Goal: Task Accomplishment & Management: Use online tool/utility

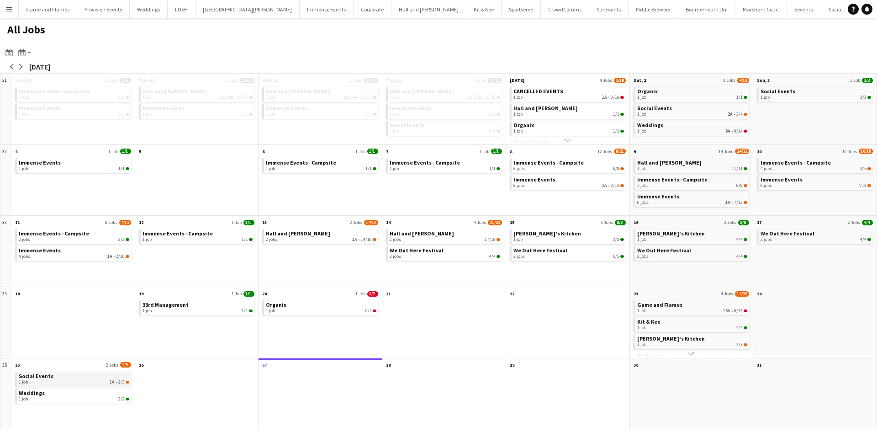
click at [87, 382] on div "1 job 1A • 2/3" at bounding box center [74, 381] width 111 height 5
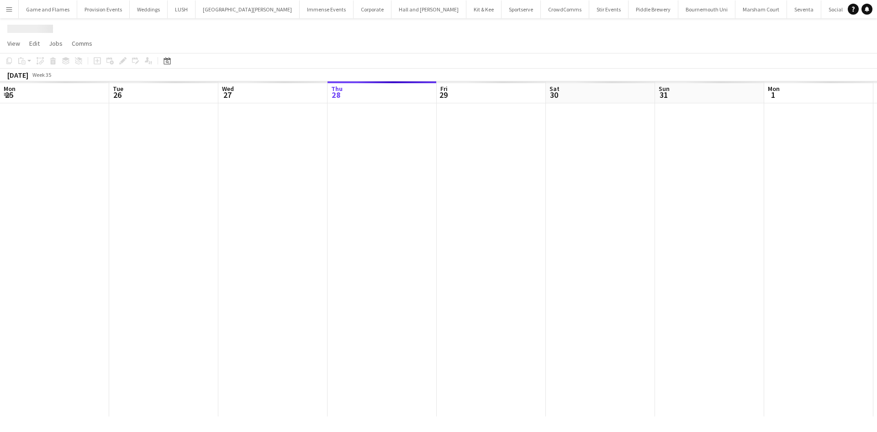
scroll to position [0, 218]
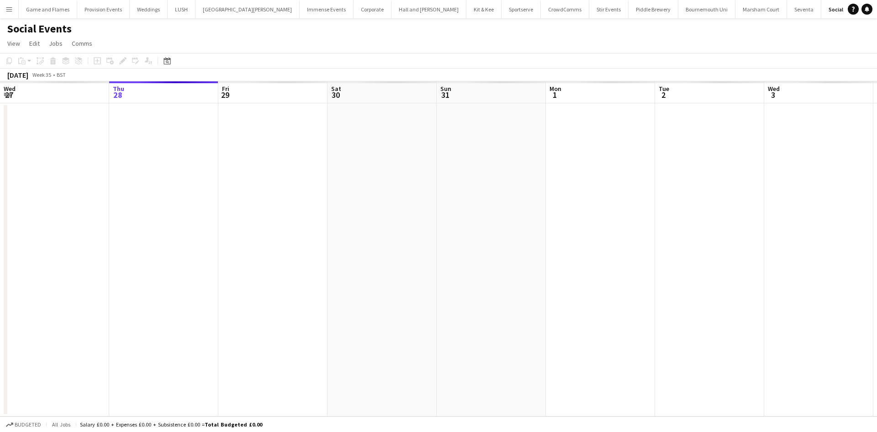
click at [513, 153] on app-calendar-viewport "Mon 25 Tue 26 Wed 27 Thu 28 Fri 29 Sat 30 Sun 31 Mon 1 Tue 2 Wed 3 Thu 4 Fri 5 …" at bounding box center [438, 248] width 877 height 335
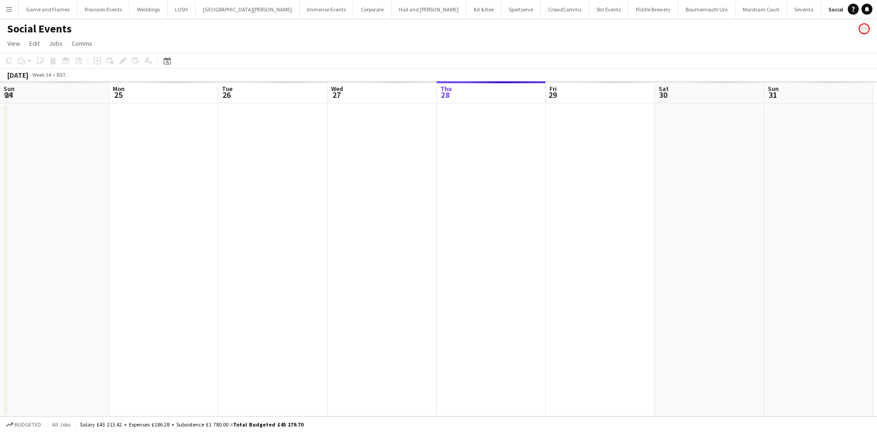
drag, startPoint x: 278, startPoint y: 172, endPoint x: 435, endPoint y: 179, distance: 157.3
click at [435, 179] on app-calendar-viewport "Fri 22 Sat 23 Sun 24 Mon 25 Tue 26 Wed 27 Thu 28 Fri 29 Sat 30 Sun 31 Mon 1 Tue…" at bounding box center [438, 248] width 877 height 335
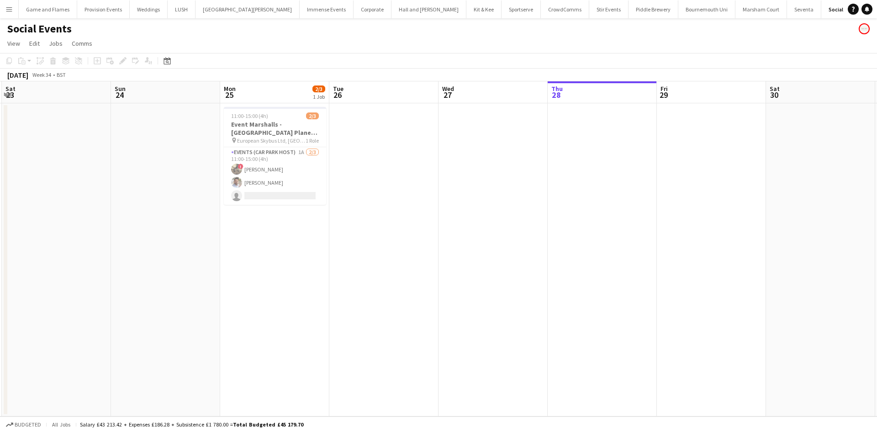
scroll to position [0, 0]
click at [297, 189] on app-card-role "Events (Car Park Host) 1A 2/3 11:00-15:00 (4h) ! Dennieze Morales-Crisostomo Fa…" at bounding box center [275, 176] width 102 height 58
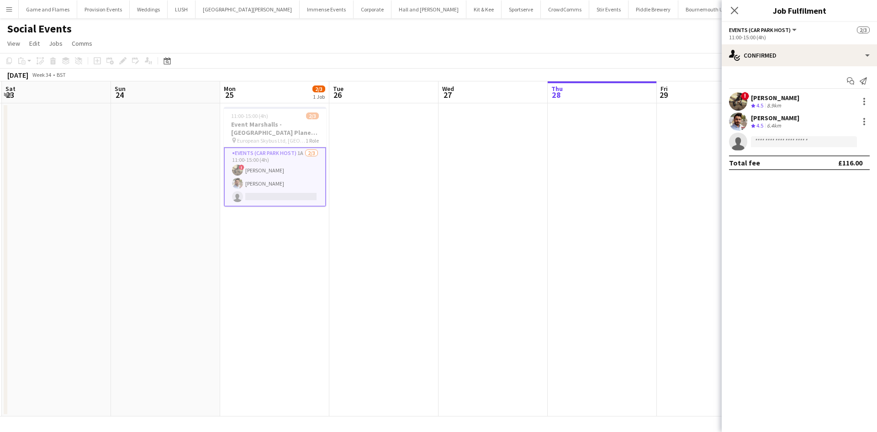
click at [6, 11] on app-icon "Menu" at bounding box center [8, 8] width 7 height 7
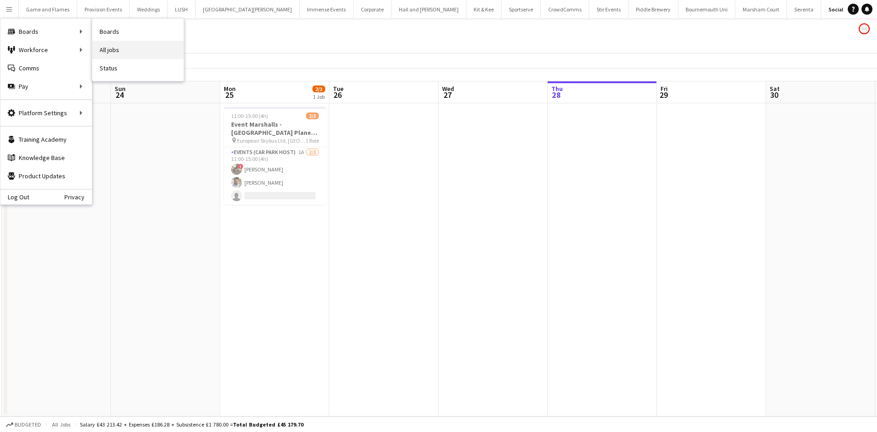
click at [153, 51] on link "All jobs" at bounding box center [137, 50] width 91 height 18
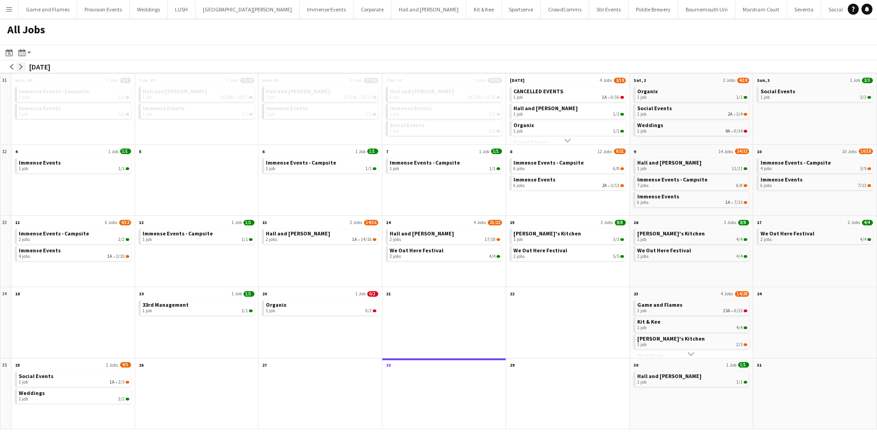
click at [23, 62] on button "arrow-right" at bounding box center [20, 66] width 9 height 9
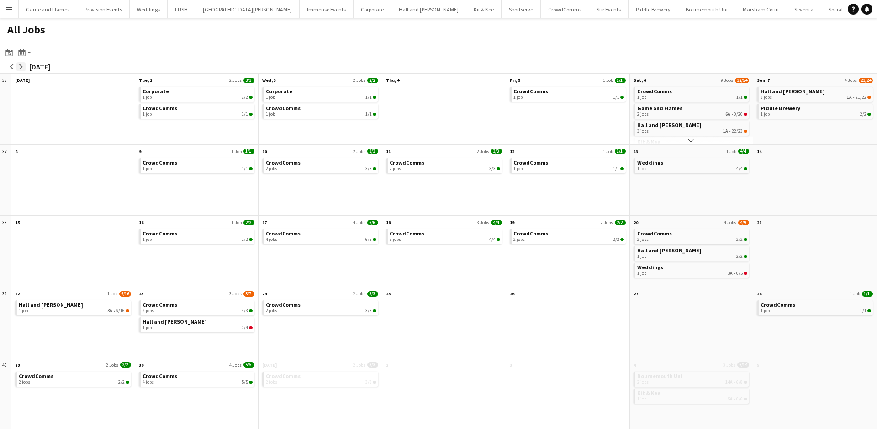
click at [22, 65] on app-icon "arrow-right" at bounding box center [20, 66] width 5 height 5
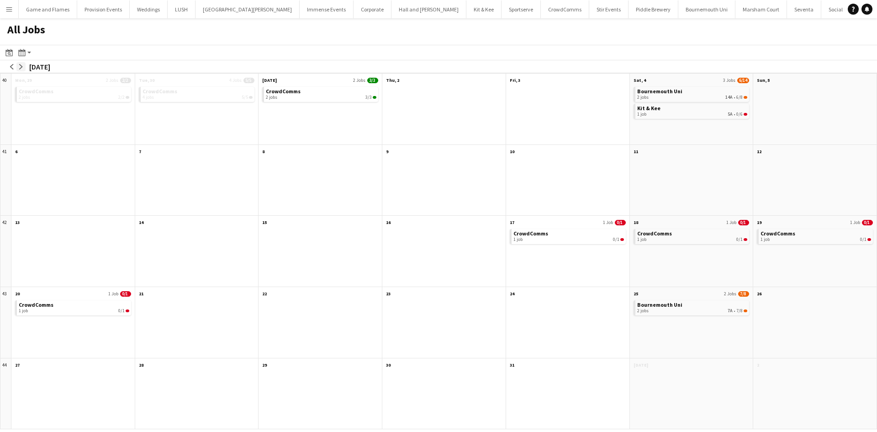
click at [22, 65] on app-icon "arrow-right" at bounding box center [20, 66] width 5 height 5
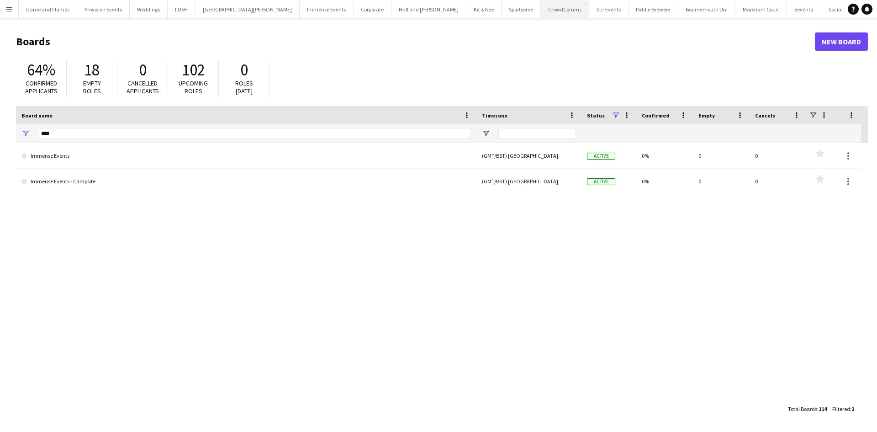
click at [541, 9] on button "CrowdComms Close" at bounding box center [565, 9] width 48 height 18
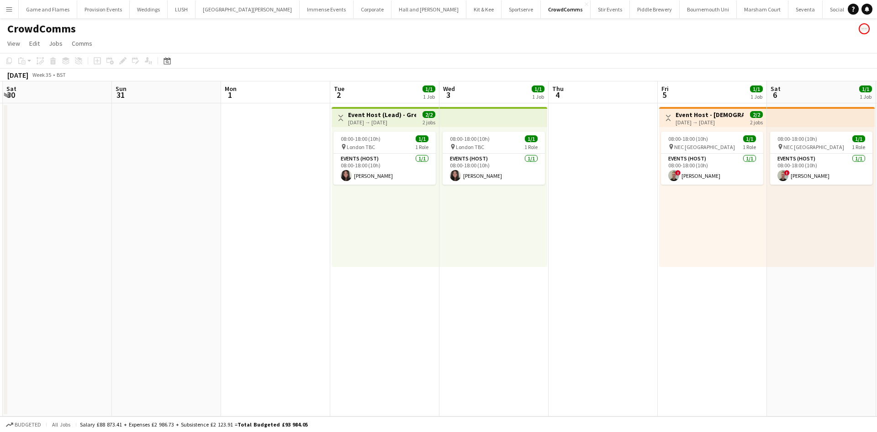
scroll to position [0, 327]
drag, startPoint x: 566, startPoint y: 202, endPoint x: 281, endPoint y: 241, distance: 287.8
click at [281, 241] on app-calendar-viewport "Wed 27 Thu 28 Fri 29 Sat 30 Sun 31 Mon 1 Tue 2 1/1 1 Job Wed 3 1/1 1 Job Thu 4 …" at bounding box center [438, 248] width 877 height 335
click at [339, 121] on app-icon "Toggle View" at bounding box center [338, 118] width 6 height 6
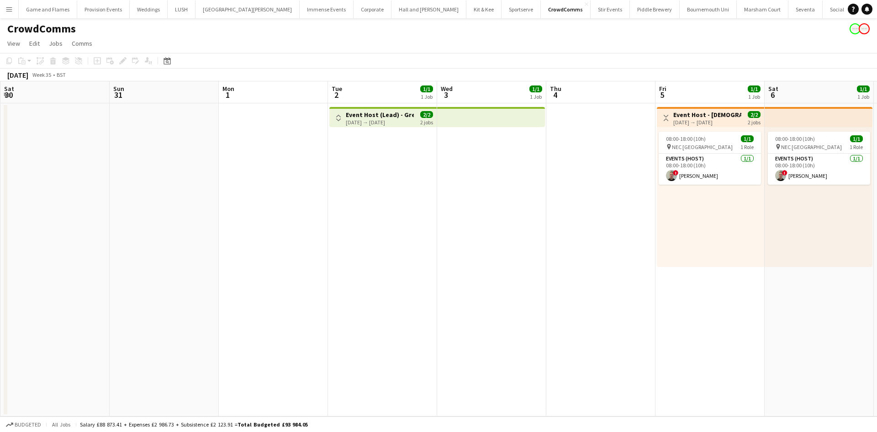
click at [339, 121] on app-icon "Toggle View" at bounding box center [338, 118] width 6 height 6
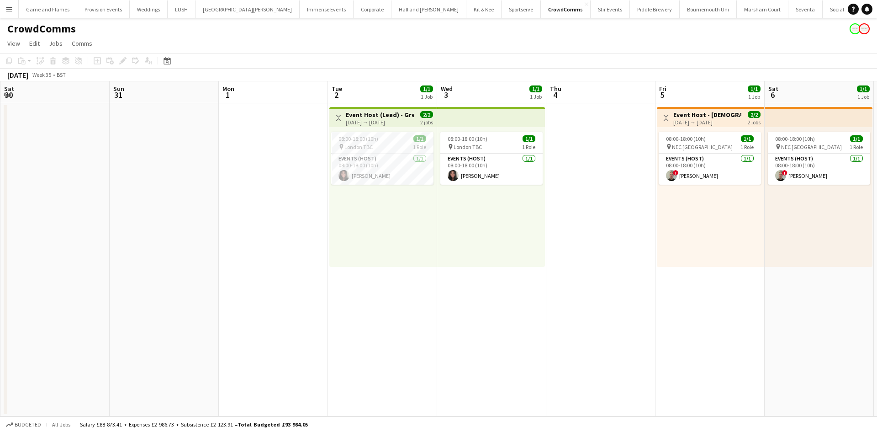
click at [339, 121] on app-icon "Toggle View" at bounding box center [338, 118] width 6 height 6
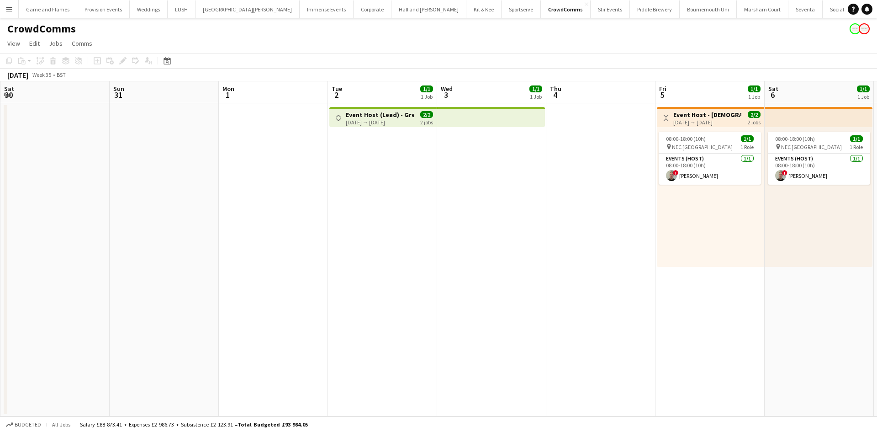
click at [339, 121] on app-icon "Toggle View" at bounding box center [338, 118] width 6 height 6
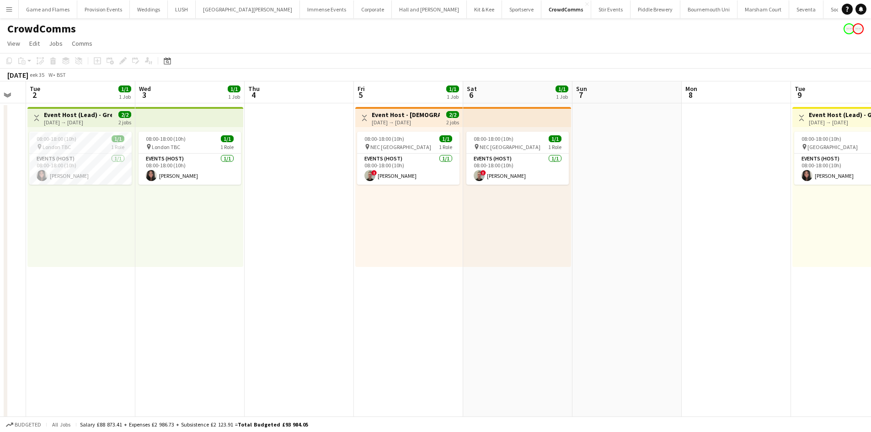
drag, startPoint x: 424, startPoint y: 244, endPoint x: 208, endPoint y: 247, distance: 216.2
click at [208, 247] on app-calendar-viewport "Sat 30 Sun 31 Mon 1 Tue 2 1/1 1 Job Wed 3 1/1 1 Job Thu 4 Fri 5 1/1 1 Job Sat 6…" at bounding box center [435, 257] width 871 height 353
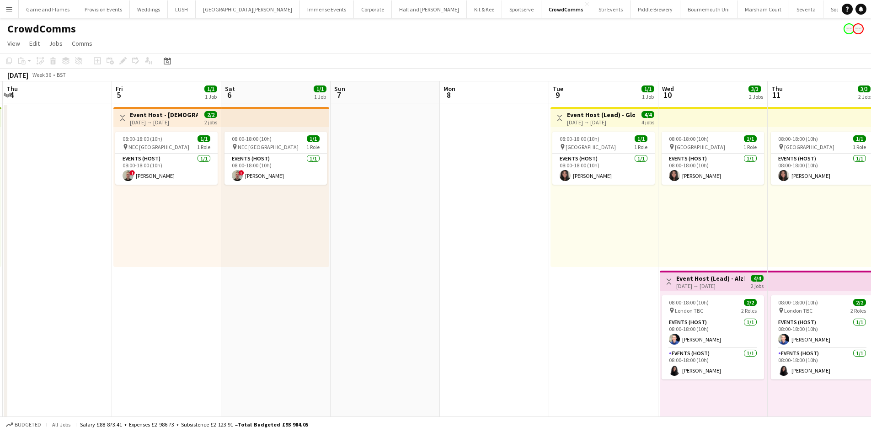
drag, startPoint x: 459, startPoint y: 229, endPoint x: 269, endPoint y: 254, distance: 192.2
click at [269, 254] on app-calendar-viewport "Mon 1 Tue 2 1/1 1 Job Wed 3 1/1 1 Job Thu 4 Fri 5 1/1 1 Job Sat 6 1/1 1 Job Sun…" at bounding box center [435, 257] width 871 height 353
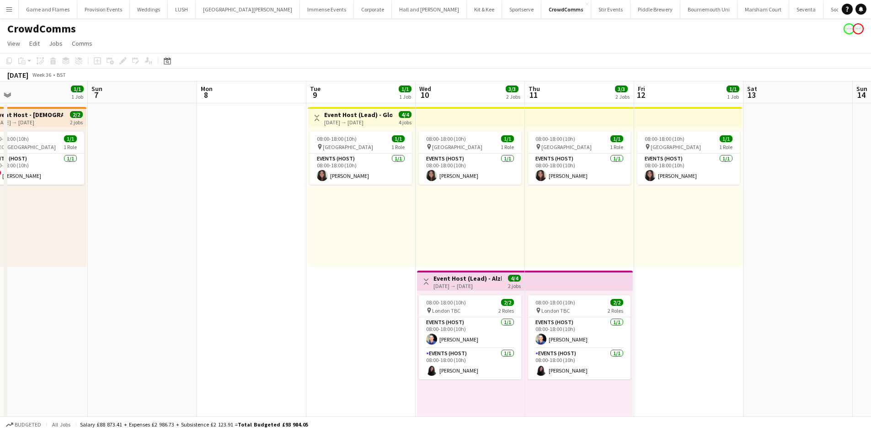
drag, startPoint x: 610, startPoint y: 244, endPoint x: 366, endPoint y: 238, distance: 243.2
click at [366, 238] on app-calendar-viewport "Wed 3 1/1 1 Job Thu 4 Fri 5 1/1 1 Job Sat 6 1/1 1 Job Sun 7 Mon 8 Tue 9 1/1 1 J…" at bounding box center [435, 257] width 871 height 353
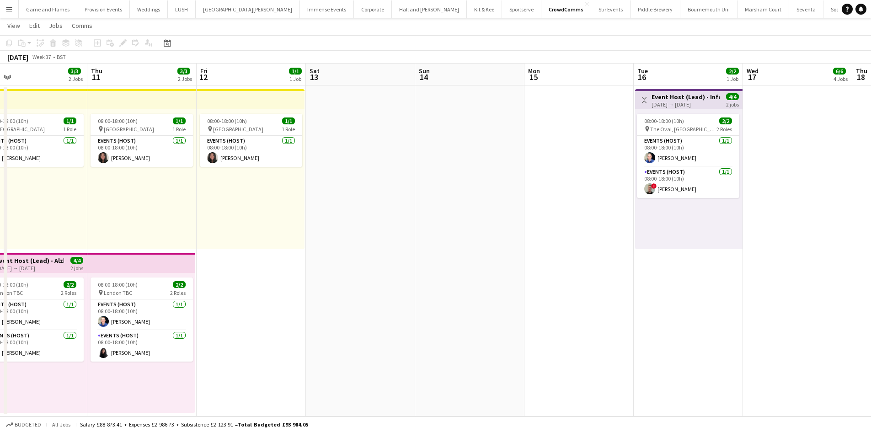
drag, startPoint x: 0, startPoint y: 282, endPoint x: 0, endPoint y: 297, distance: 14.2
click at [0, 297] on app-calendar-viewport "Sun 7 Mon 8 Tue 9 1/1 1 Job Wed 10 3/3 2 Jobs Thu 11 3/3 2 Jobs Fri 12 1/1 1 Jo…" at bounding box center [435, 240] width 871 height 353
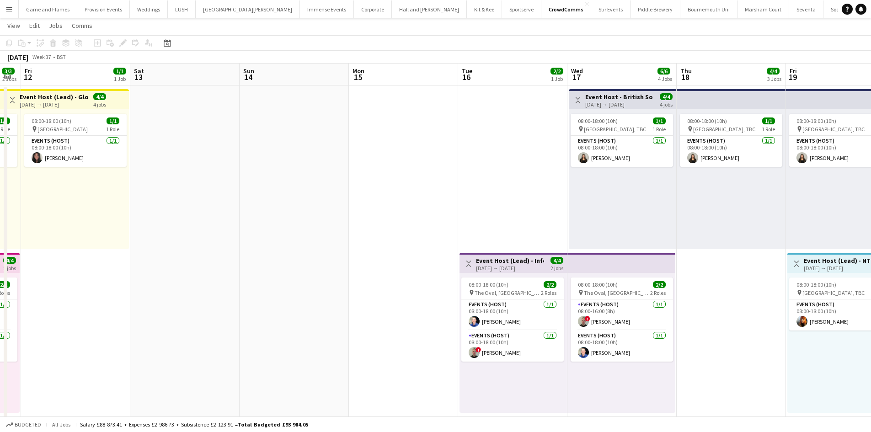
scroll to position [0, 308]
drag, startPoint x: 529, startPoint y: 255, endPoint x: 379, endPoint y: 262, distance: 149.6
click at [379, 262] on app-calendar-viewport "Tue 9 1/1 1 Job Wed 10 3/3 2 Jobs Thu 11 3/3 2 Jobs Fri 12 1/1 1 Job Sat 13 Sun…" at bounding box center [435, 404] width 871 height 680
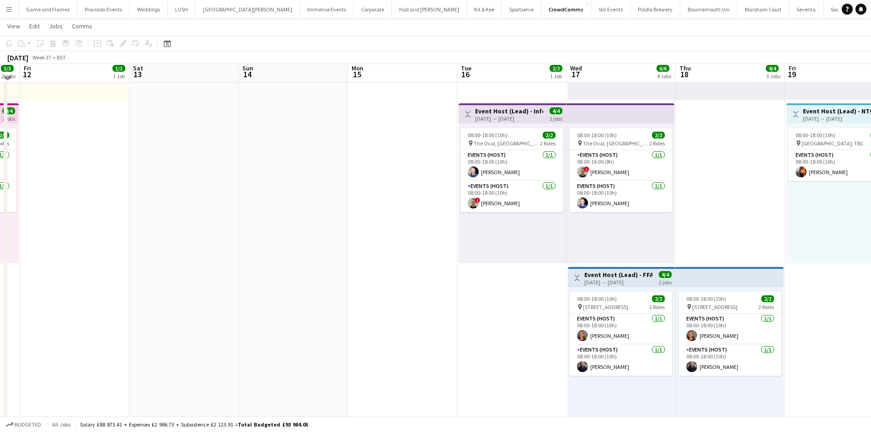
scroll to position [159, 0]
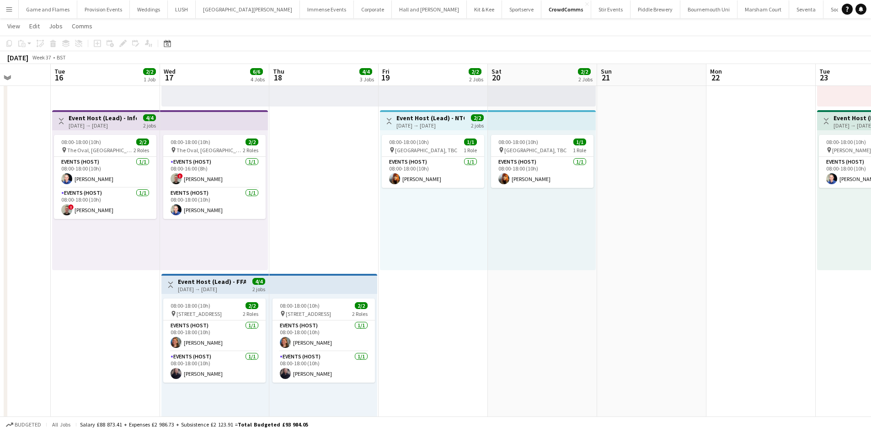
drag, startPoint x: 776, startPoint y: 202, endPoint x: 370, endPoint y: 247, distance: 408.8
click at [370, 247] on app-calendar-viewport "Sat 13 Sun 14 Mon 15 Tue 16 2/2 1 Job Wed 17 6/6 4 Jobs Thu 18 4/4 3 Jobs Fri 1…" at bounding box center [435, 238] width 871 height 725
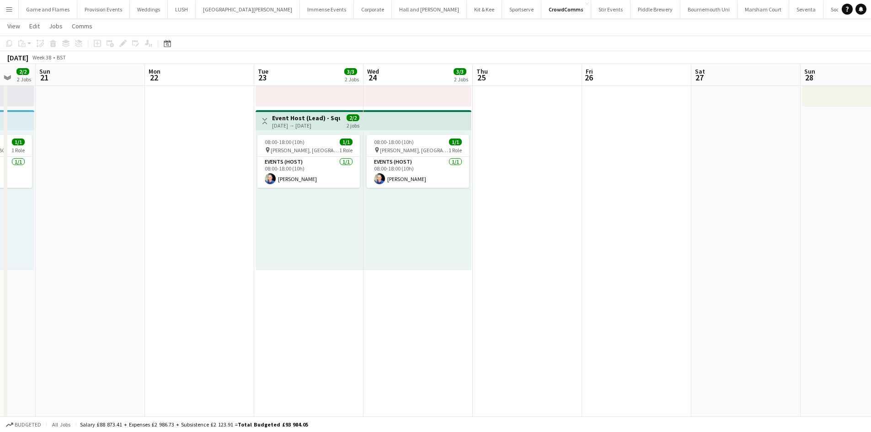
drag, startPoint x: 578, startPoint y: 251, endPoint x: 159, endPoint y: 287, distance: 421.0
click at [159, 287] on app-calendar-viewport "Wed 17 6/6 4 Jobs Thu 18 4/4 3 Jobs Fri 19 2/2 2 Jobs Sat 20 2/2 2 Jobs Sun 21 …" at bounding box center [435, 238] width 871 height 725
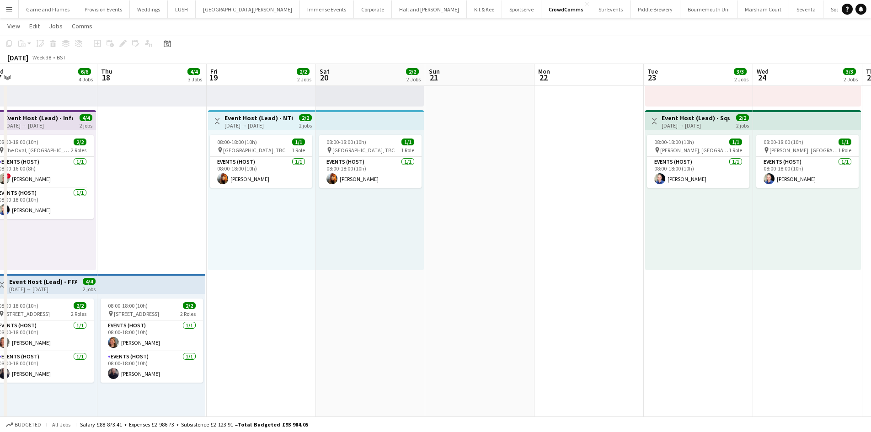
drag, startPoint x: 446, startPoint y: 305, endPoint x: 694, endPoint y: 256, distance: 252.4
click at [694, 256] on app-calendar-viewport "Mon 15 Tue 16 2/2 1 Job Wed 17 6/6 4 Jobs Thu 18 4/4 3 Jobs Fri 19 2/2 2 Jobs S…" at bounding box center [435, 238] width 871 height 725
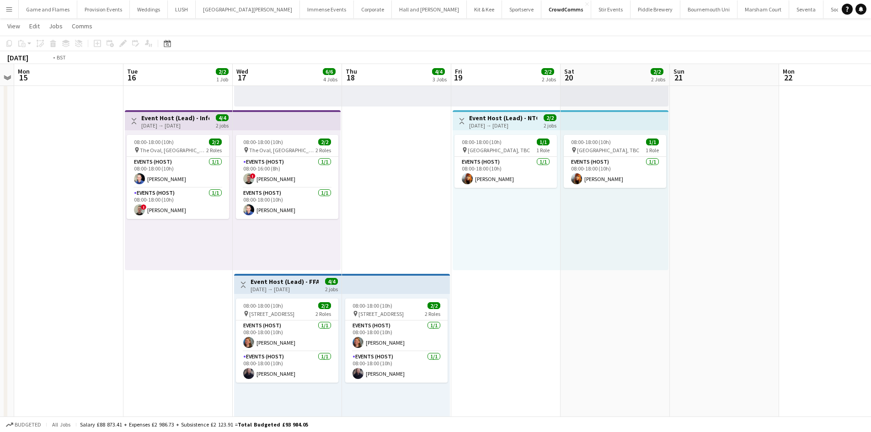
drag, startPoint x: 243, startPoint y: 293, endPoint x: 490, endPoint y: 277, distance: 247.7
click at [490, 277] on app-calendar-viewport "Sat 13 Sun 14 Mon 15 Tue 16 2/2 1 Job Wed 17 6/6 4 Jobs Thu 18 4/4 3 Jobs Fri 1…" at bounding box center [435, 238] width 871 height 725
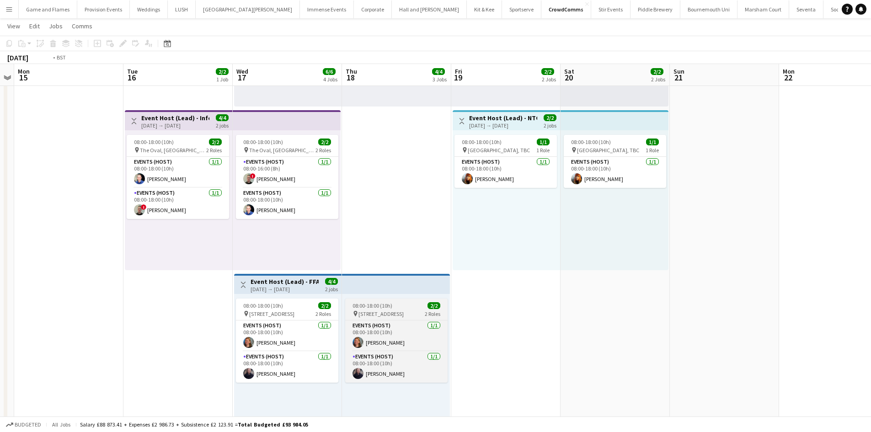
scroll to position [0, 202]
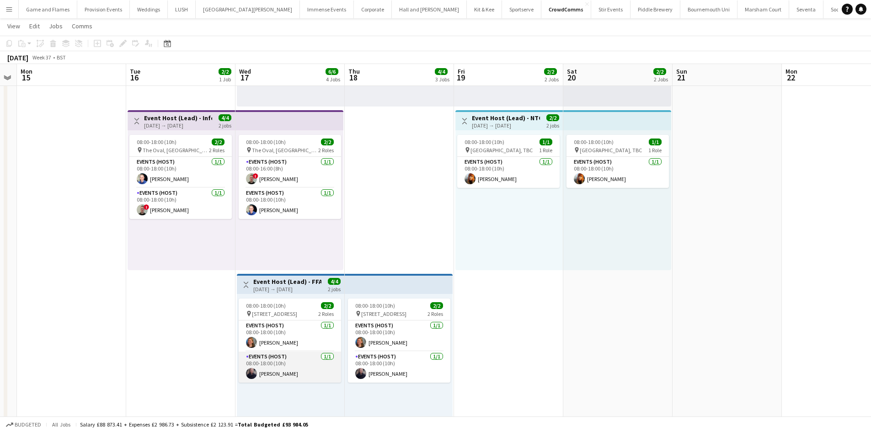
click at [267, 372] on app-card-role "Events (Host) 1/1 08:00-18:00 (10h) rachel hanks" at bounding box center [290, 366] width 102 height 31
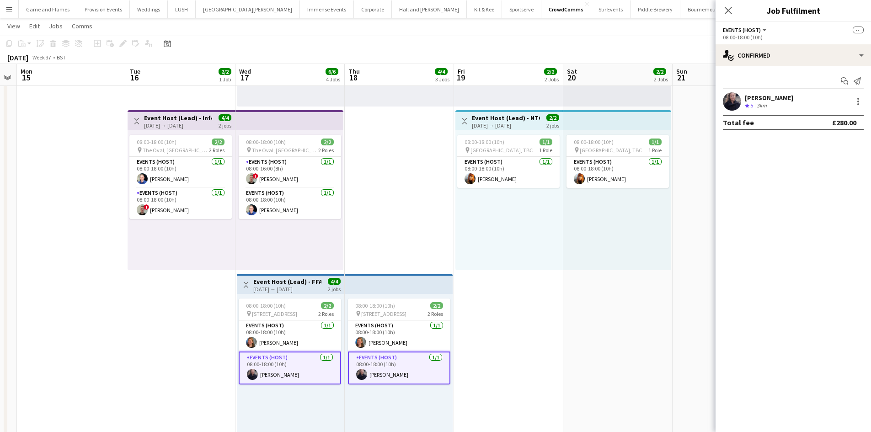
click at [767, 94] on div "rachel hanks" at bounding box center [768, 98] width 48 height 8
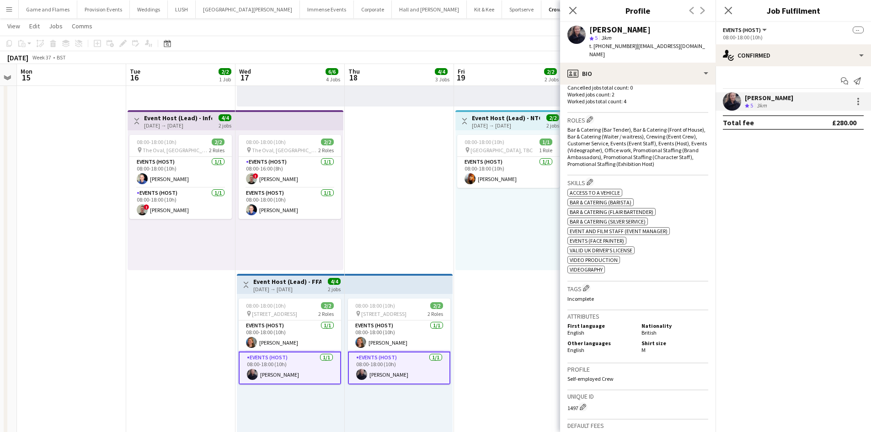
scroll to position [411, 0]
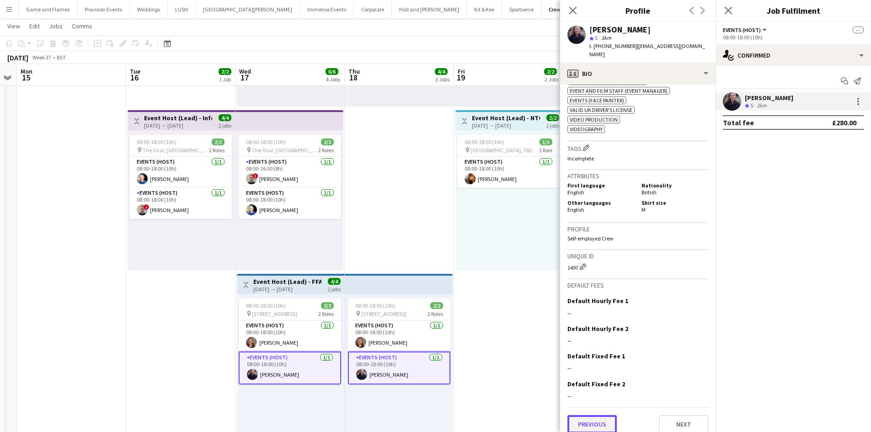
click at [599, 415] on button "Previous" at bounding box center [591, 424] width 49 height 18
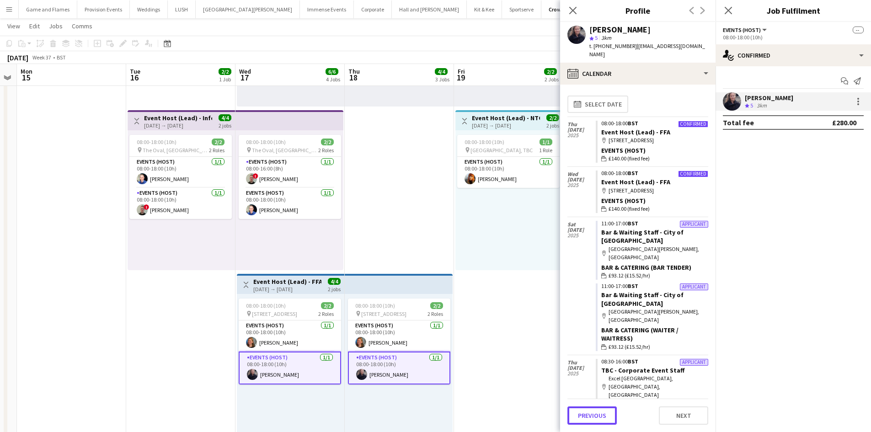
click at [599, 414] on button "Previous" at bounding box center [591, 415] width 49 height 18
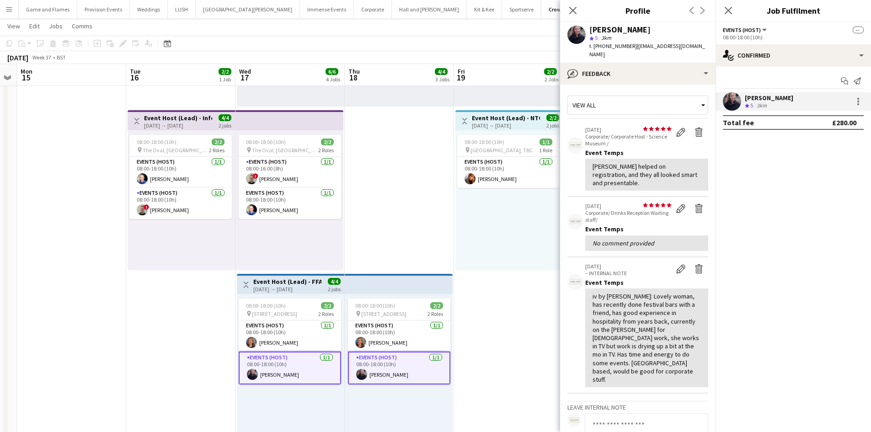
click at [10, 11] on app-icon "Menu" at bounding box center [8, 8] width 7 height 7
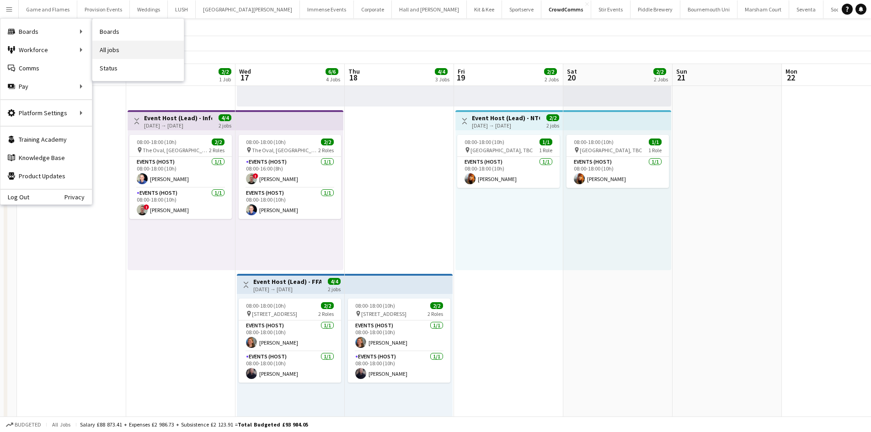
click at [112, 47] on link "All jobs" at bounding box center [137, 50] width 91 height 18
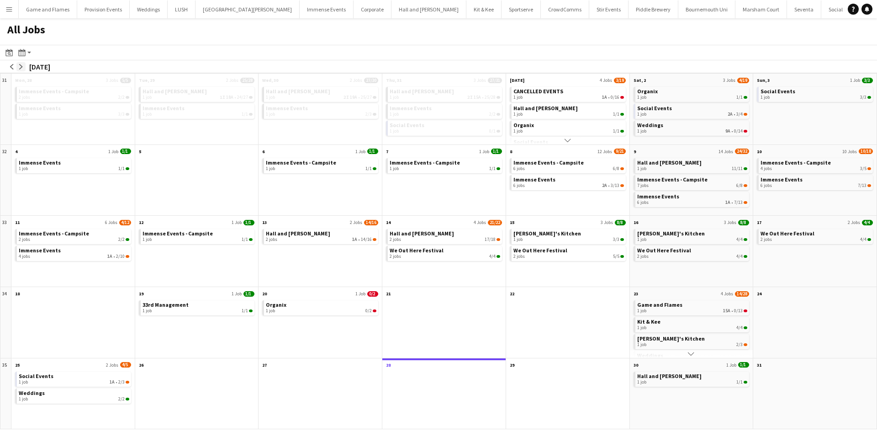
click at [22, 69] on button "arrow-right" at bounding box center [20, 66] width 9 height 9
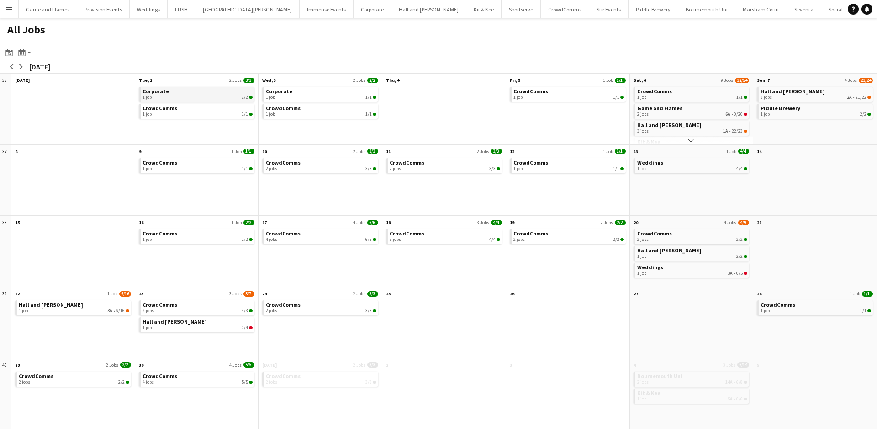
click at [230, 96] on div "1 job 2/2" at bounding box center [198, 97] width 111 height 5
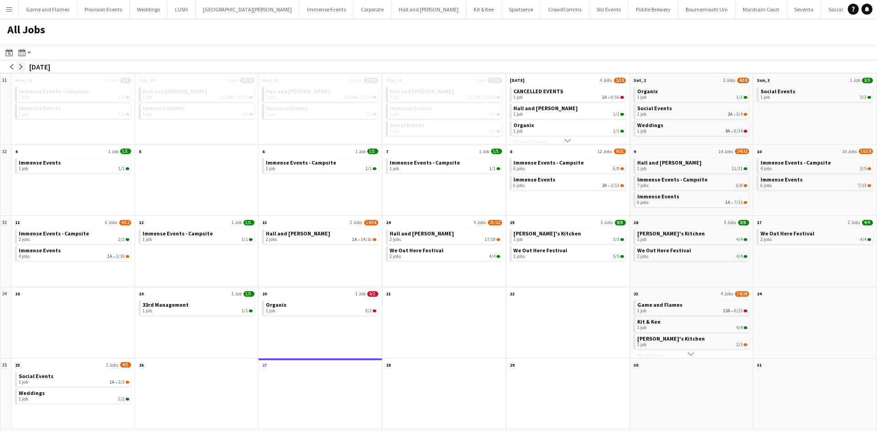
click at [21, 66] on app-icon "arrow-right" at bounding box center [20, 66] width 5 height 5
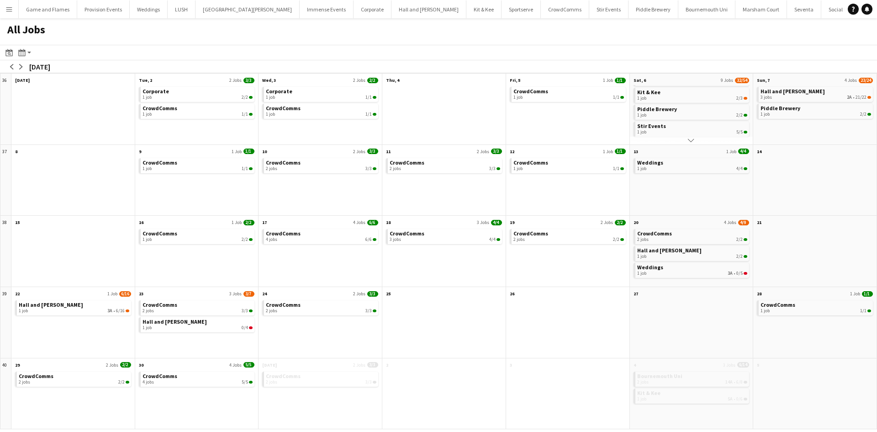
scroll to position [52, 0]
click at [674, 255] on div "1 job 2/2" at bounding box center [692, 256] width 111 height 5
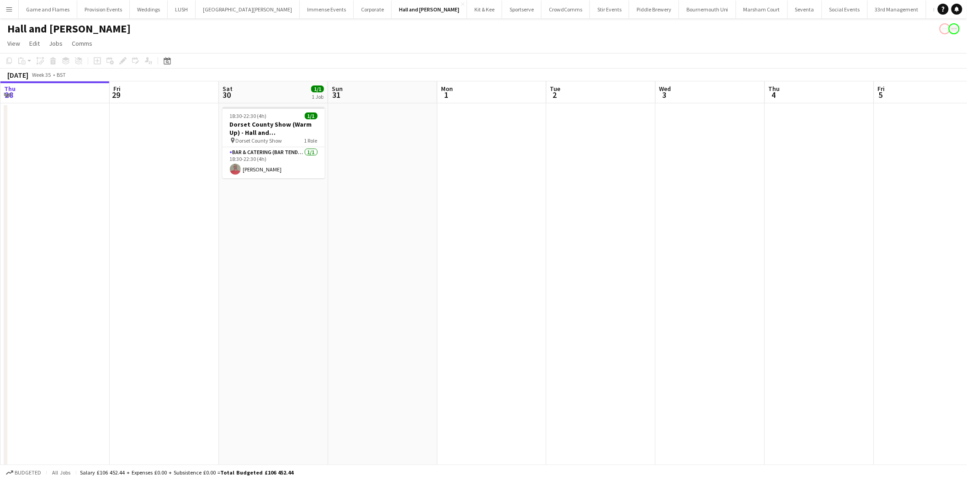
drag, startPoint x: 692, startPoint y: 280, endPoint x: 441, endPoint y: 286, distance: 250.5
click at [441, 286] on app-calendar-viewport "Tue 26 Wed 27 Thu 28 Fri 29 Sat 30 1/1 1 Job Sun 31 Mon 1 Tue 2 Wed 3 Thu 4 Fri…" at bounding box center [483, 330] width 967 height 499
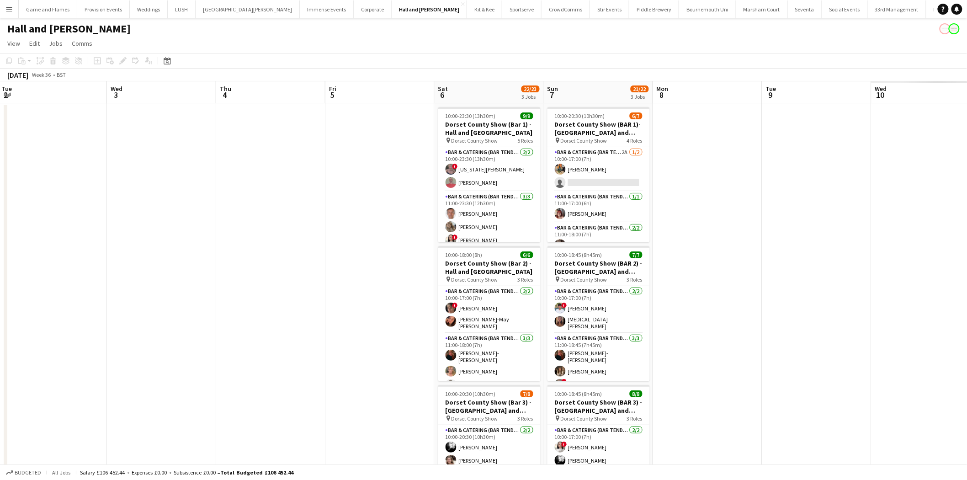
drag, startPoint x: 653, startPoint y: 197, endPoint x: 227, endPoint y: 246, distance: 429.6
click at [227, 246] on app-calendar-viewport "Sat 30 1/1 1 Job Sun 31 Mon 1 Tue 2 Wed 3 Thu 4 Fri 5 Sat 6 22/23 3 Jobs Sun 7 …" at bounding box center [483, 330] width 967 height 499
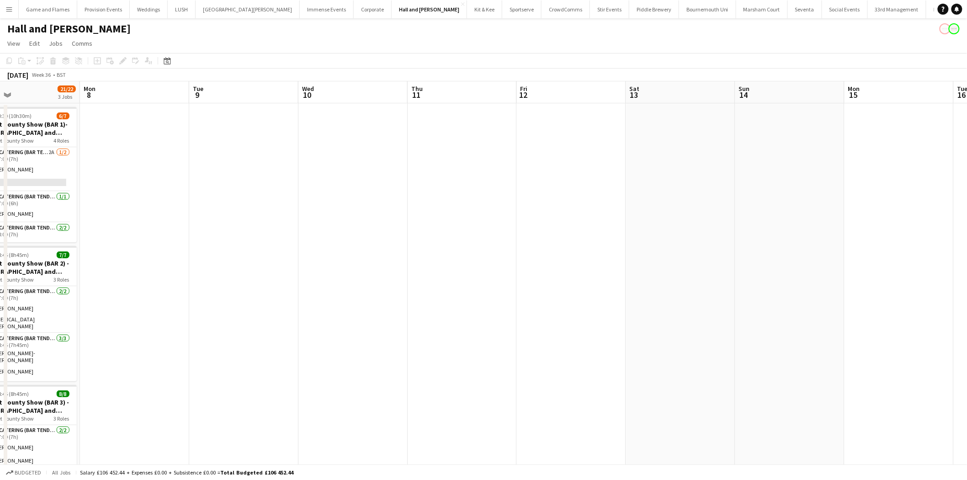
drag, startPoint x: 733, startPoint y: 154, endPoint x: 150, endPoint y: 229, distance: 587.8
click at [150, 229] on app-calendar-viewport "Fri 5 Sat 6 22/23 3 Jobs Sun 7 21/22 3 Jobs Mon 8 Tue 9 Wed 10 Thu 11 Fri 12 Sa…" at bounding box center [483, 330] width 967 height 499
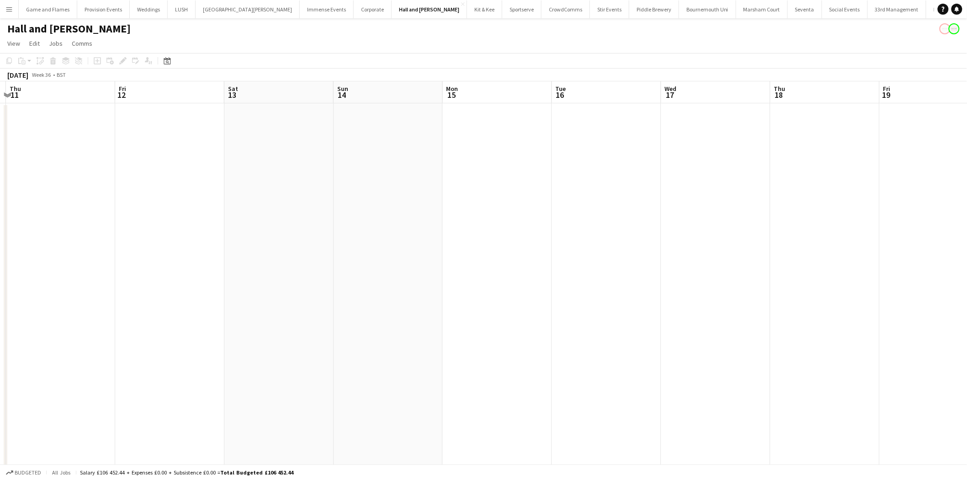
drag, startPoint x: 597, startPoint y: 217, endPoint x: 196, endPoint y: 254, distance: 403.3
click at [196, 254] on app-calendar-viewport "Mon 8 Tue 9 Wed 10 Thu 11 Fri 12 Sat 13 Sun 14 Mon 15 Tue 16 Wed 17 Thu 18 Fri …" at bounding box center [483, 330] width 967 height 499
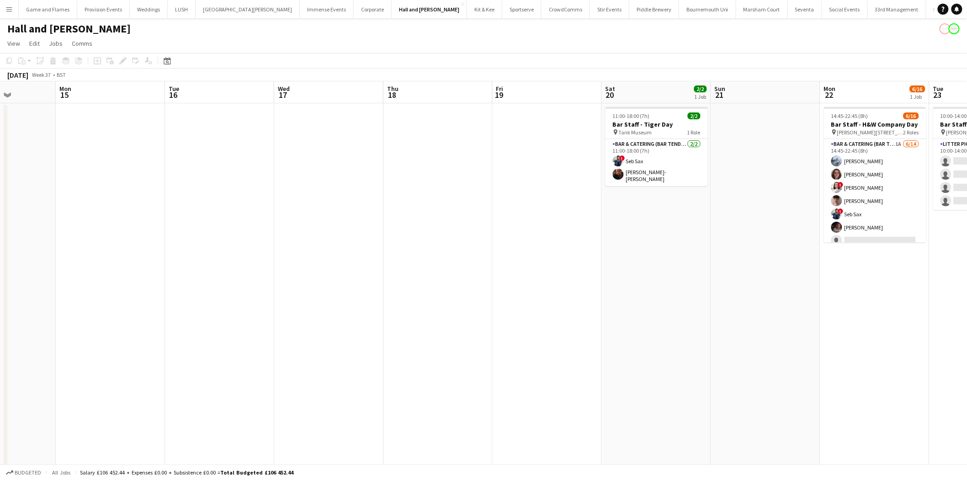
drag, startPoint x: 622, startPoint y: 191, endPoint x: 234, endPoint y: 279, distance: 397.3
click at [234, 279] on app-calendar-viewport "Fri 12 Sat 13 Sun 14 Mon 15 Tue 16 Wed 17 Thu 18 Fri 19 Sat 20 2/2 1 Job Sun 21…" at bounding box center [483, 330] width 967 height 499
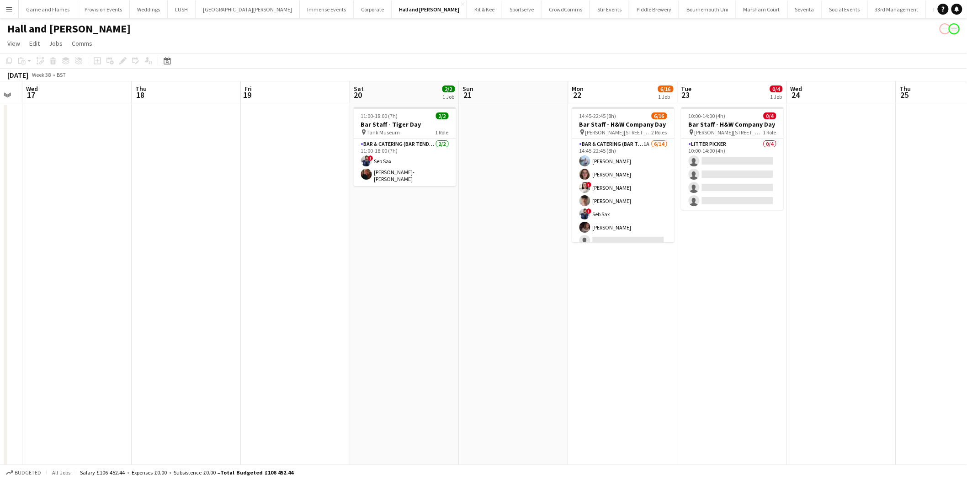
scroll to position [0, 307]
drag, startPoint x: 431, startPoint y: 298, endPoint x: 251, endPoint y: 316, distance: 180.5
click at [251, 316] on app-calendar-viewport "Sun 14 Mon 15 Tue 16 Wed 17 Thu 18 Fri 19 Sat 20 2/2 1 Job Sun 21 Mon 22 6/16 1…" at bounding box center [483, 330] width 967 height 499
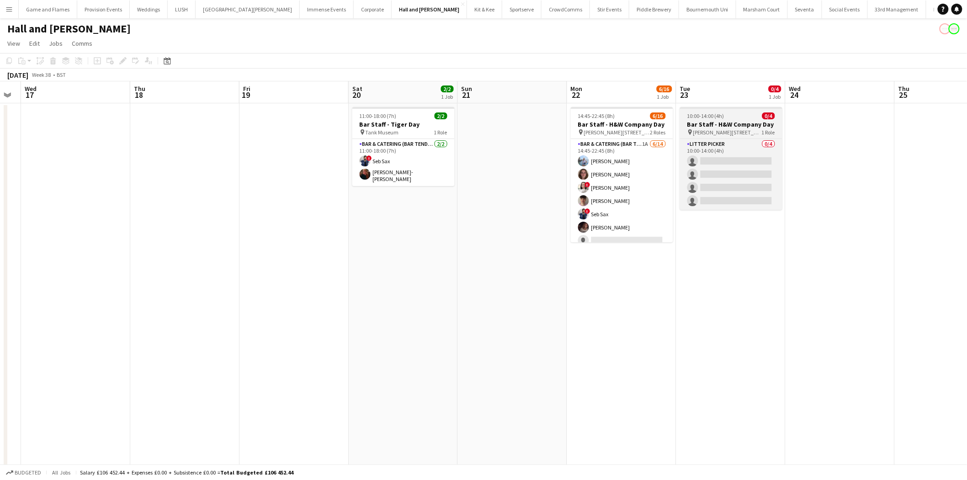
click at [710, 120] on h3 "Bar Staff - H&W Company Day" at bounding box center [731, 124] width 102 height 8
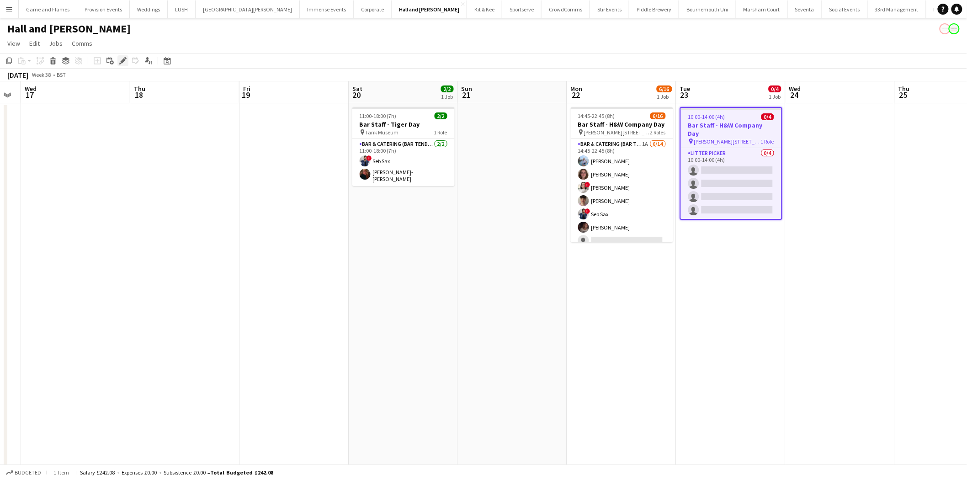
click at [117, 65] on div "Edit" at bounding box center [122, 60] width 11 height 11
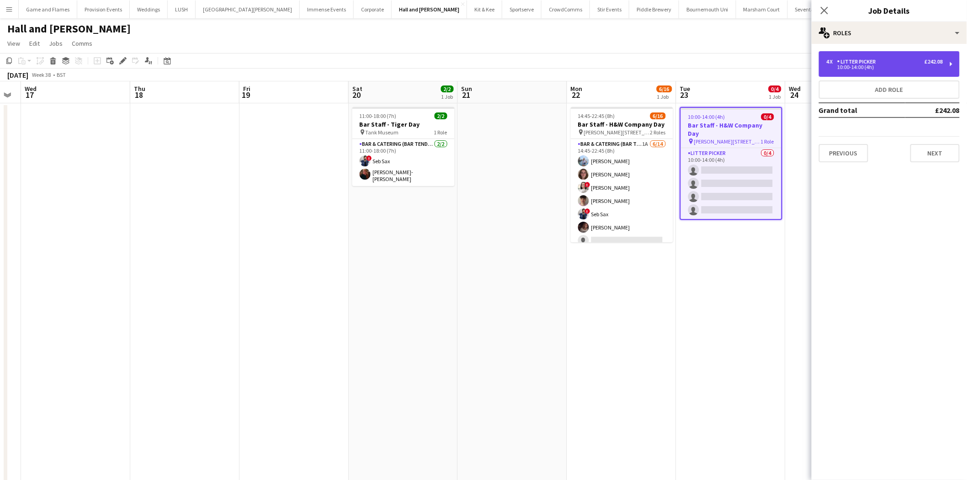
click at [860, 57] on div "4 x Litter Picker £242.08 10:00-14:00 (4h)" at bounding box center [889, 64] width 141 height 26
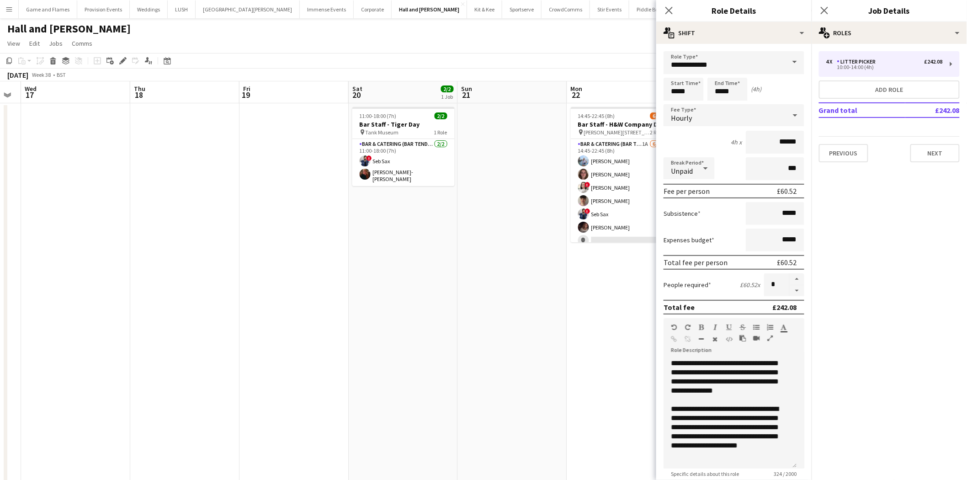
click at [611, 269] on app-date-cell "14:45-22:45 (8h) 6/16 Bar Staff - H&W Company Day pin Dummer Down Farm, Basings…" at bounding box center [621, 320] width 109 height 435
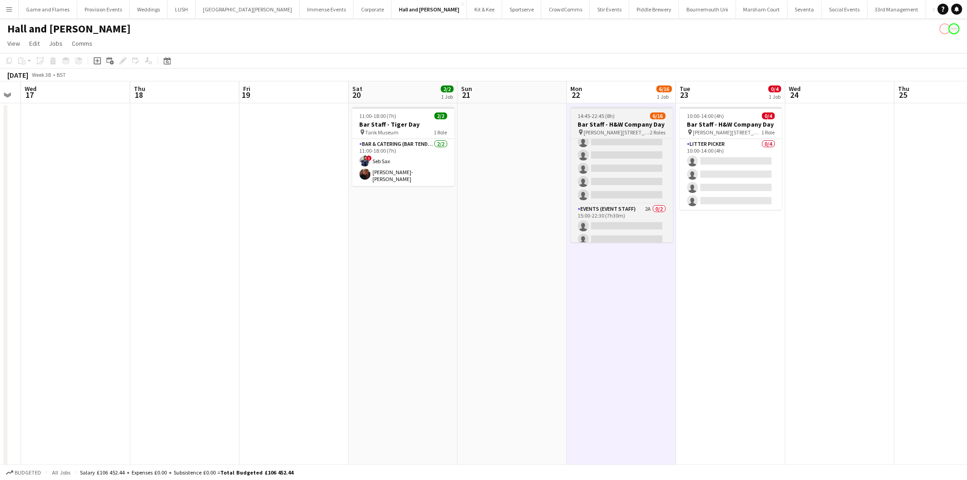
scroll to position [144, 0]
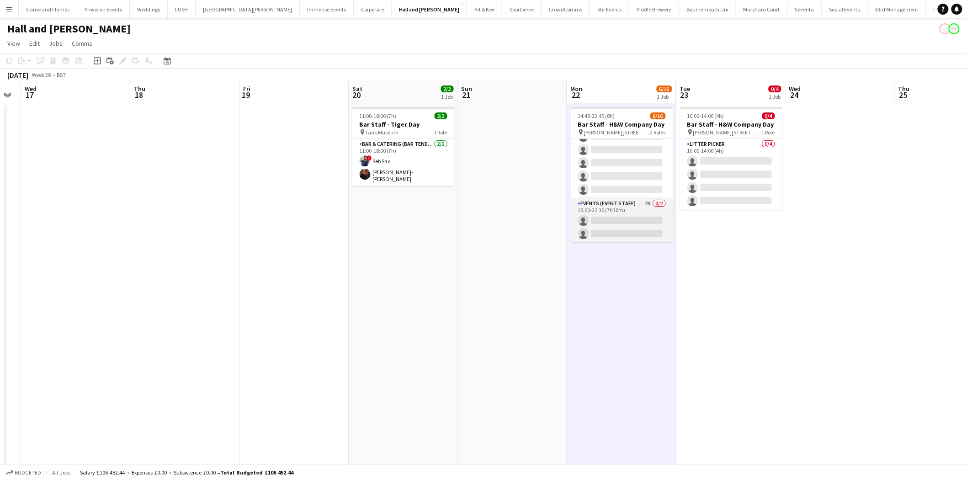
click at [650, 217] on app-card-role "Events (Event Staff) 2A 0/2 15:00-22:30 (7h30m) single-neutral-actions single-n…" at bounding box center [622, 220] width 102 height 44
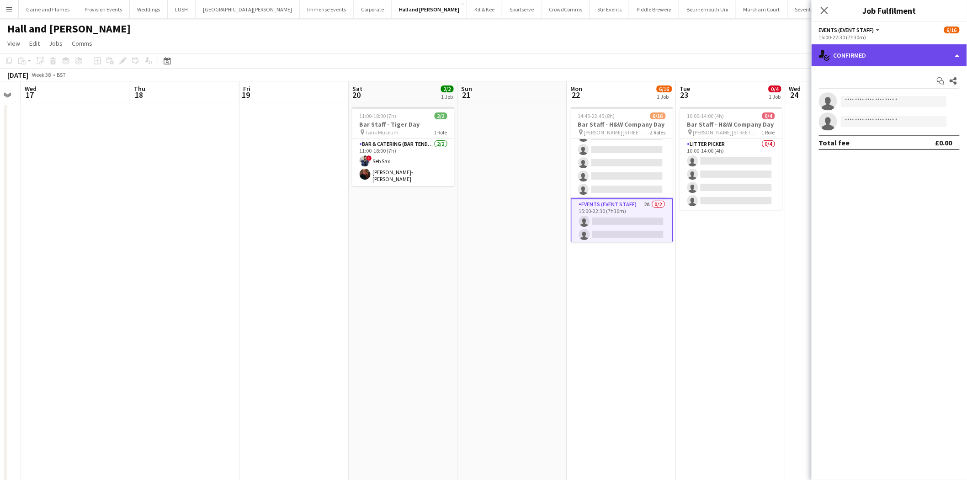
click at [877, 53] on div "single-neutral-actions-check-2 Confirmed" at bounding box center [889, 55] width 155 height 22
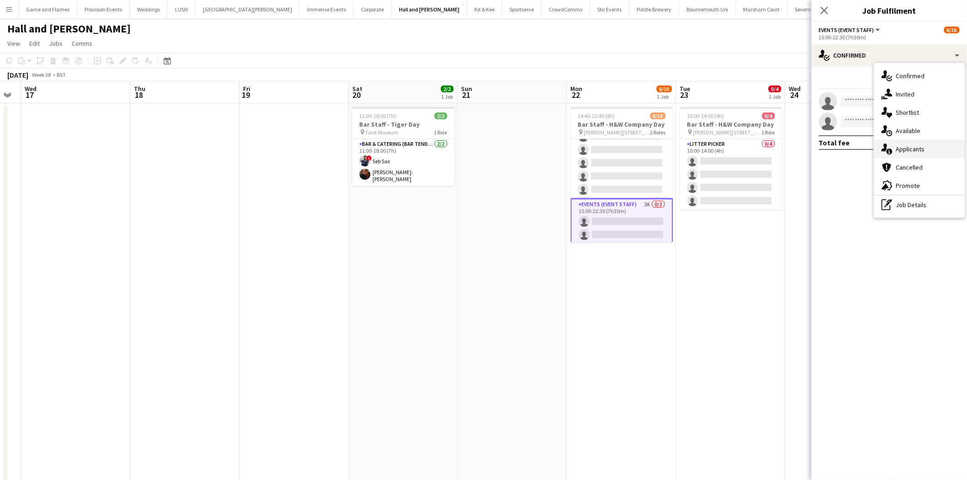
click at [877, 150] on div "single-neutral-actions-information Applicants" at bounding box center [919, 149] width 90 height 18
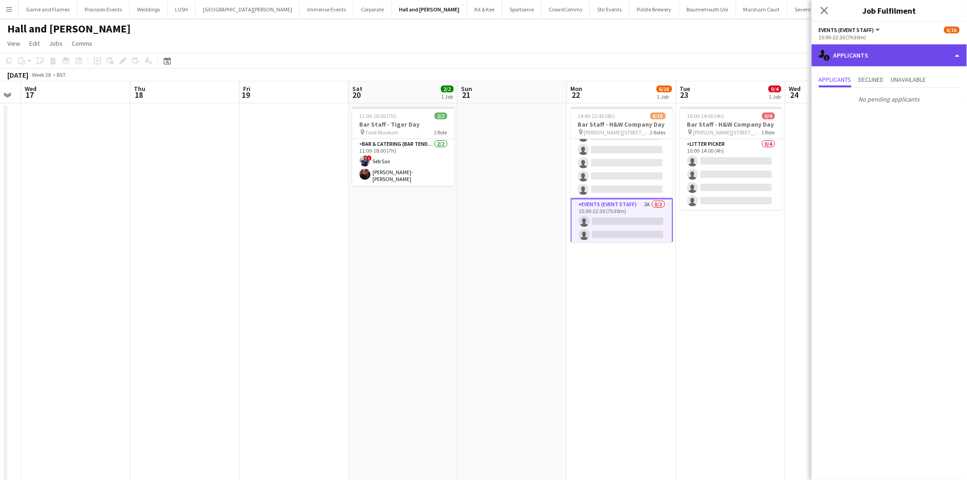
click at [877, 58] on div "single-neutral-actions-information Applicants" at bounding box center [889, 55] width 155 height 22
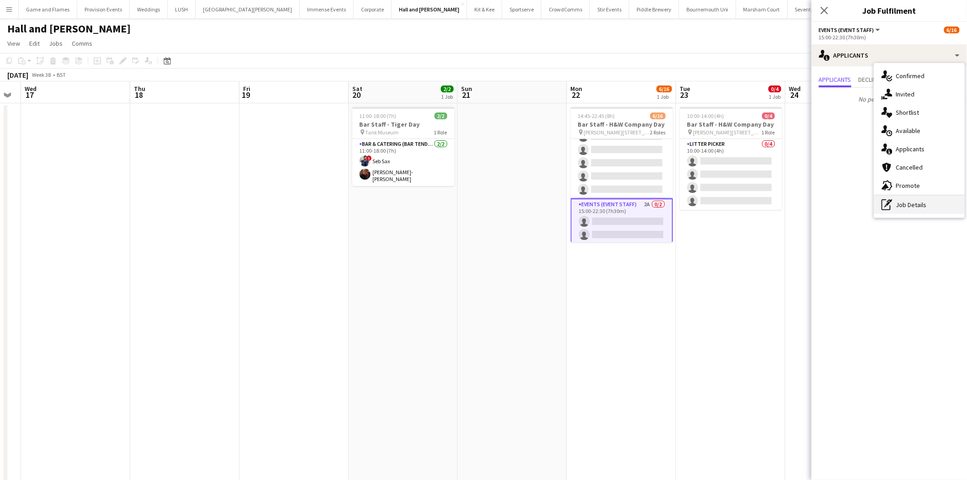
click at [877, 209] on div "pen-write Job Details" at bounding box center [919, 205] width 90 height 18
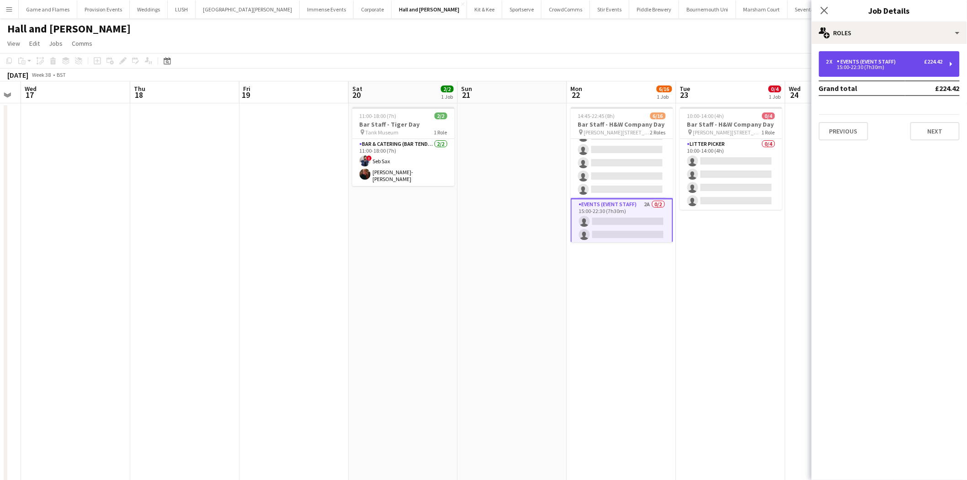
click at [877, 60] on div "2 x Events (Event Staff) £224.42" at bounding box center [884, 61] width 117 height 6
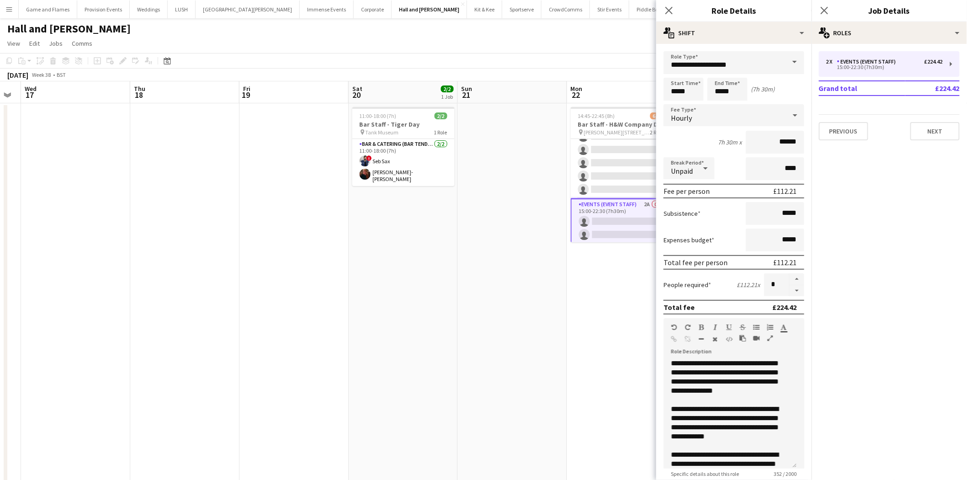
click at [637, 372] on app-date-cell "14:45-22:45 (8h) 6/16 Bar Staff - H&W Company Day pin Dummer Down Farm, Basings…" at bounding box center [621, 320] width 109 height 435
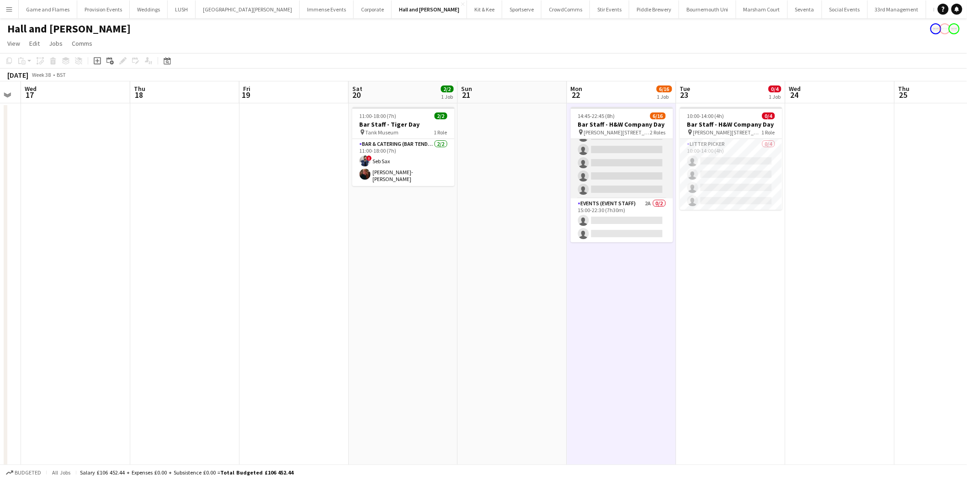
click at [618, 171] on app-card-role "Bar & Catering (Bar Tender) 1A 6/14 14:45-22:45 (8h) Luisa Garcia-Stokes Georgi…" at bounding box center [622, 96] width 102 height 203
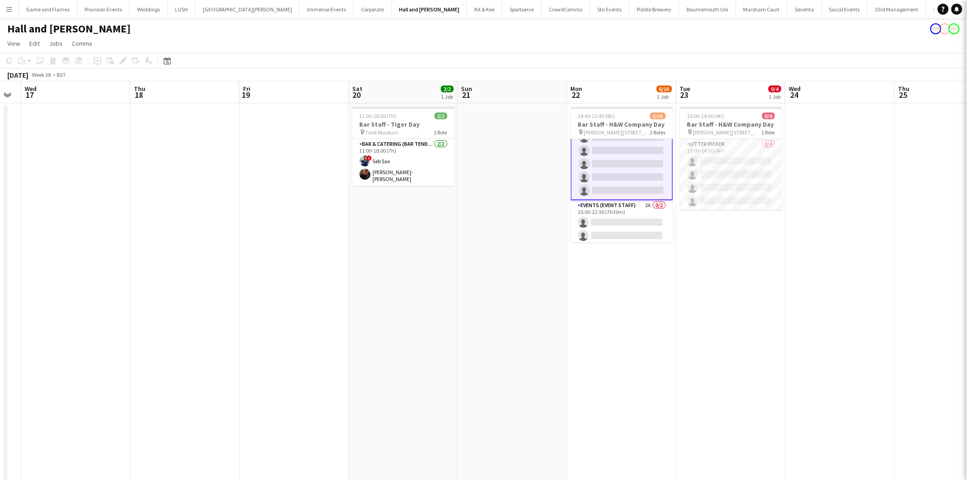
scroll to position [144, 0]
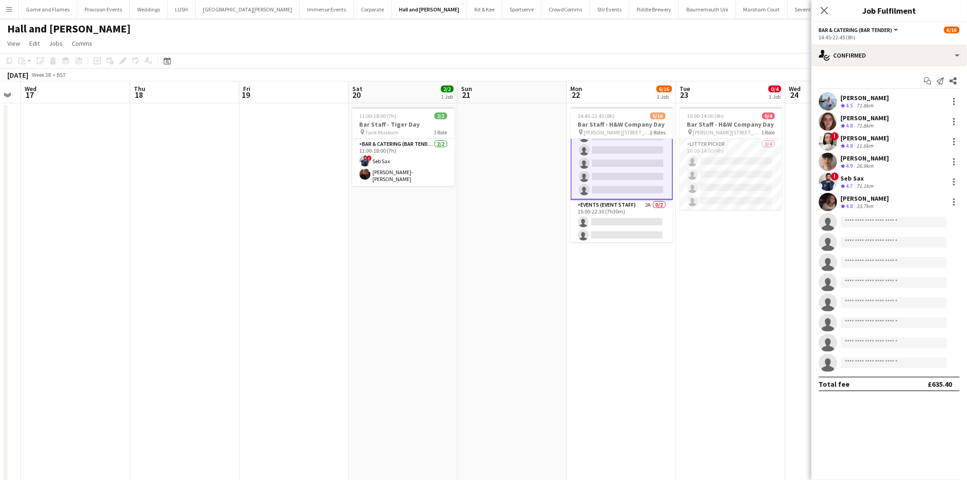
click at [605, 90] on app-board-header-date "Mon 22 6/16 1 Job" at bounding box center [621, 92] width 109 height 22
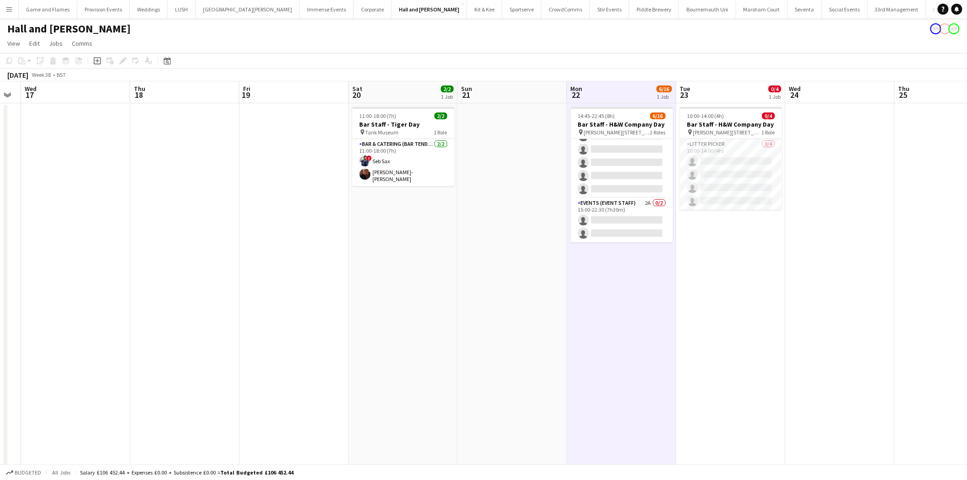
scroll to position [144, 0]
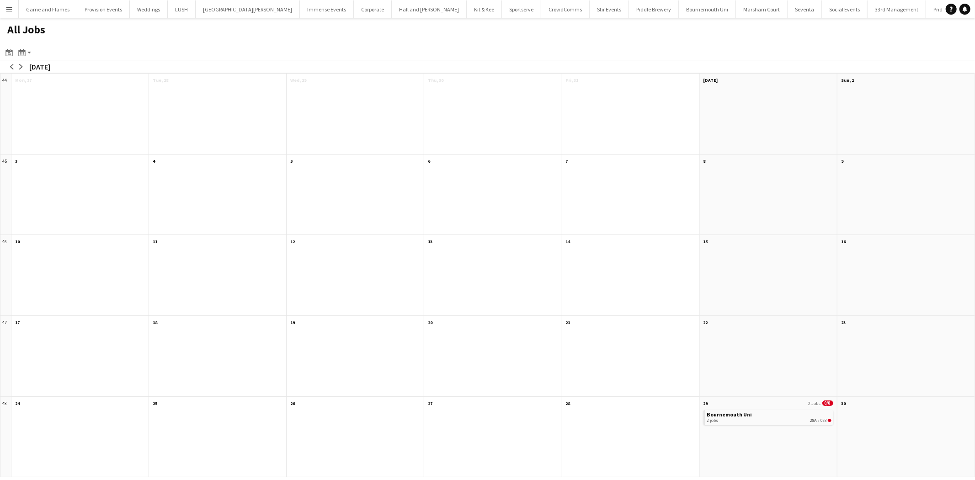
click at [8, 8] on app-icon "Menu" at bounding box center [8, 8] width 7 height 7
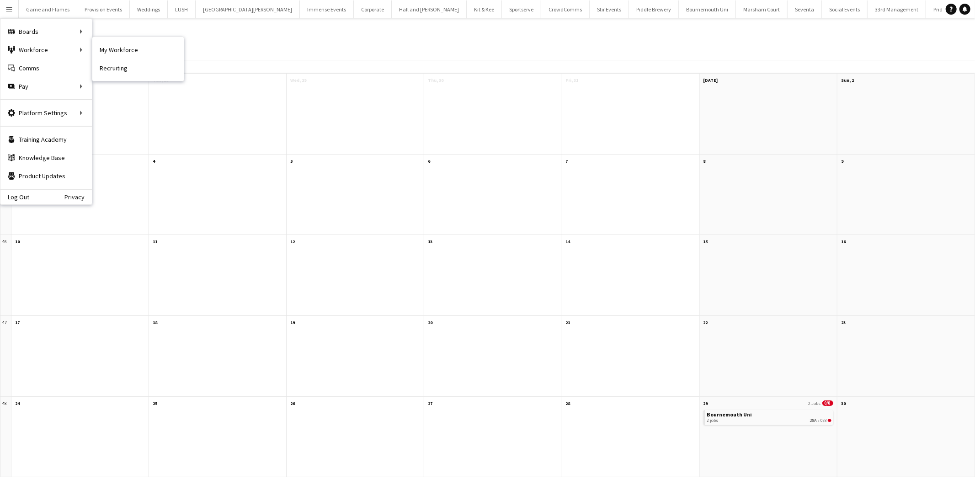
click at [108, 79] on nav "My Workforce Recruiting" at bounding box center [137, 59] width 91 height 44
click at [113, 74] on link "Recruiting" at bounding box center [137, 68] width 91 height 18
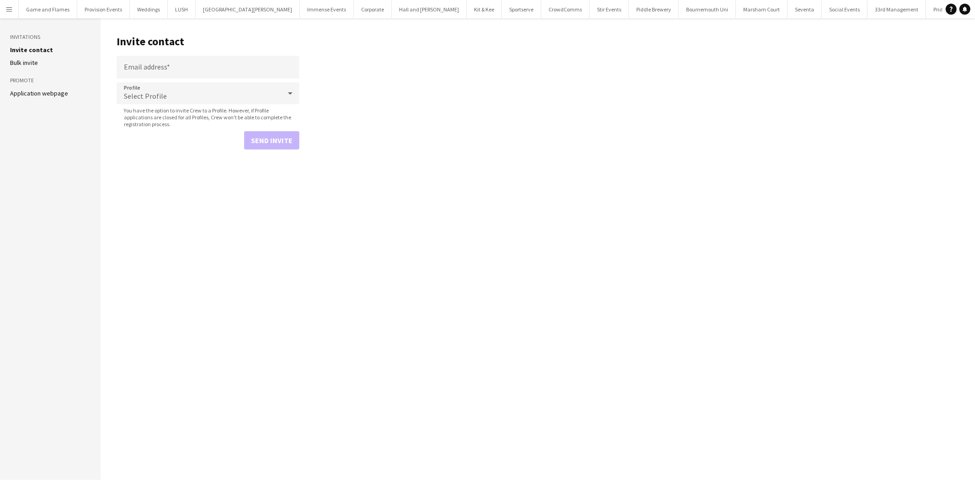
click at [57, 92] on link "Application webpage" at bounding box center [39, 93] width 58 height 8
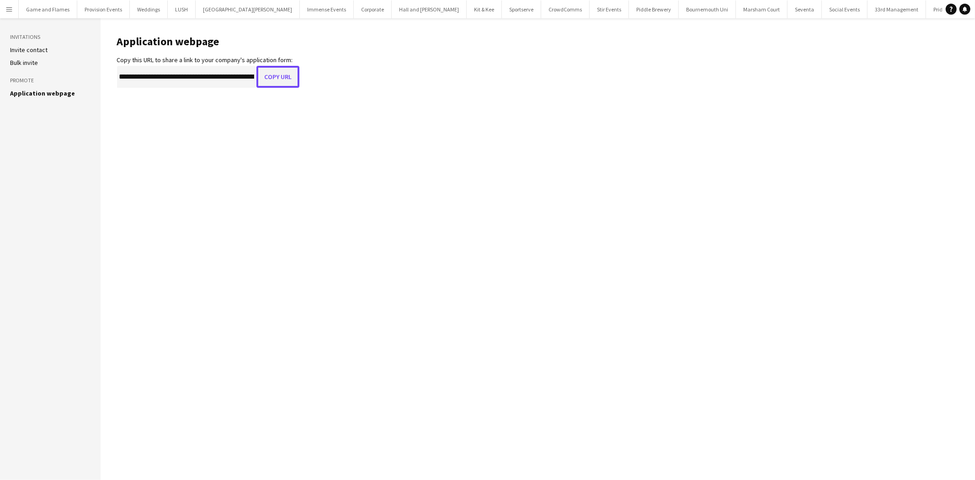
click at [276, 78] on button "Copy URL" at bounding box center [277, 77] width 43 height 22
